Goal: Task Accomplishment & Management: Manage account settings

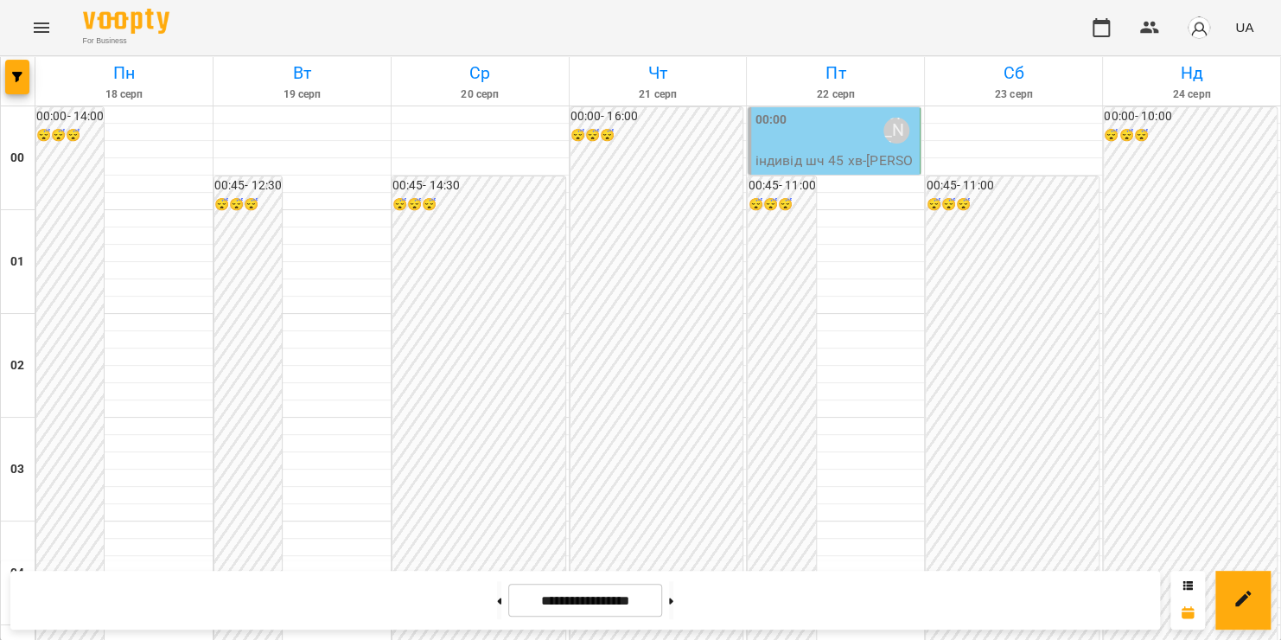
scroll to position [1068, 0]
click at [54, 24] on button "Menu" at bounding box center [42, 28] width 42 height 42
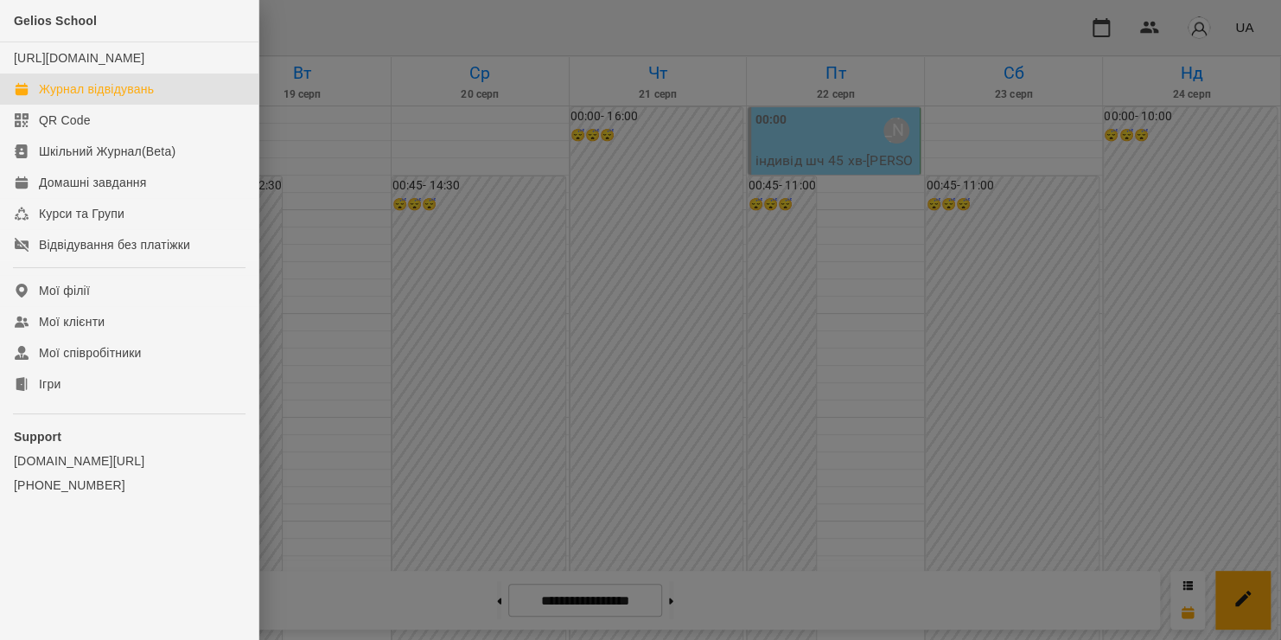
click at [549, 61] on div at bounding box center [640, 320] width 1281 height 640
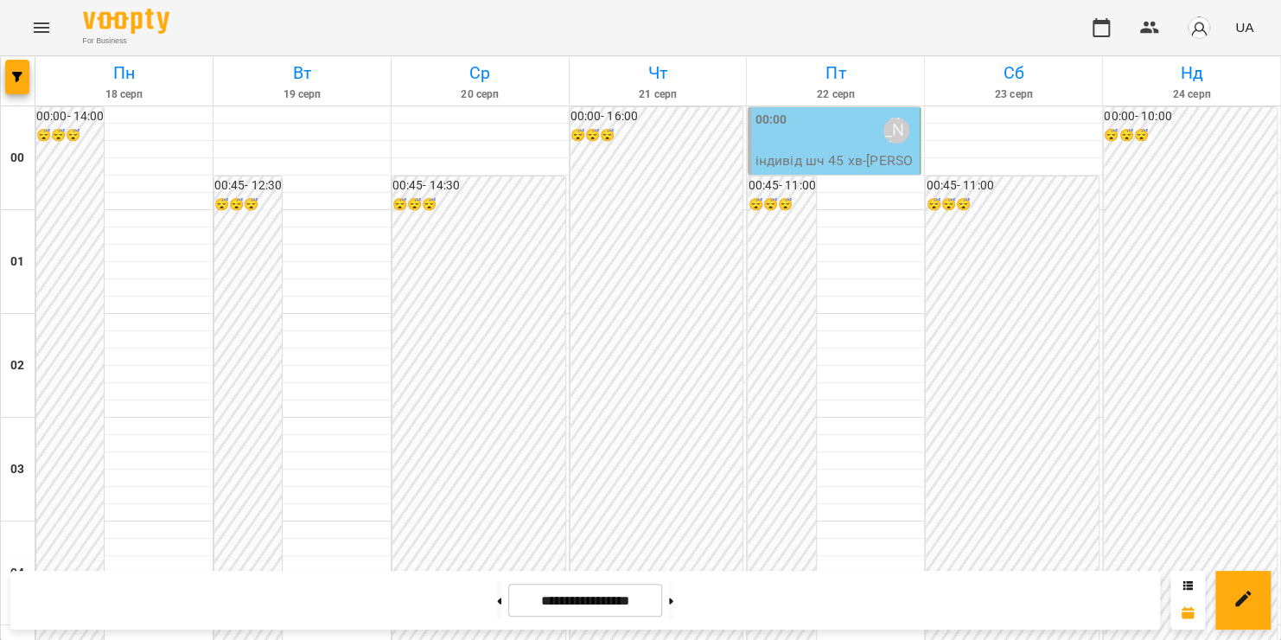
scroll to position [1242, 0]
click at [37, 29] on icon "Menu" at bounding box center [41, 27] width 21 height 21
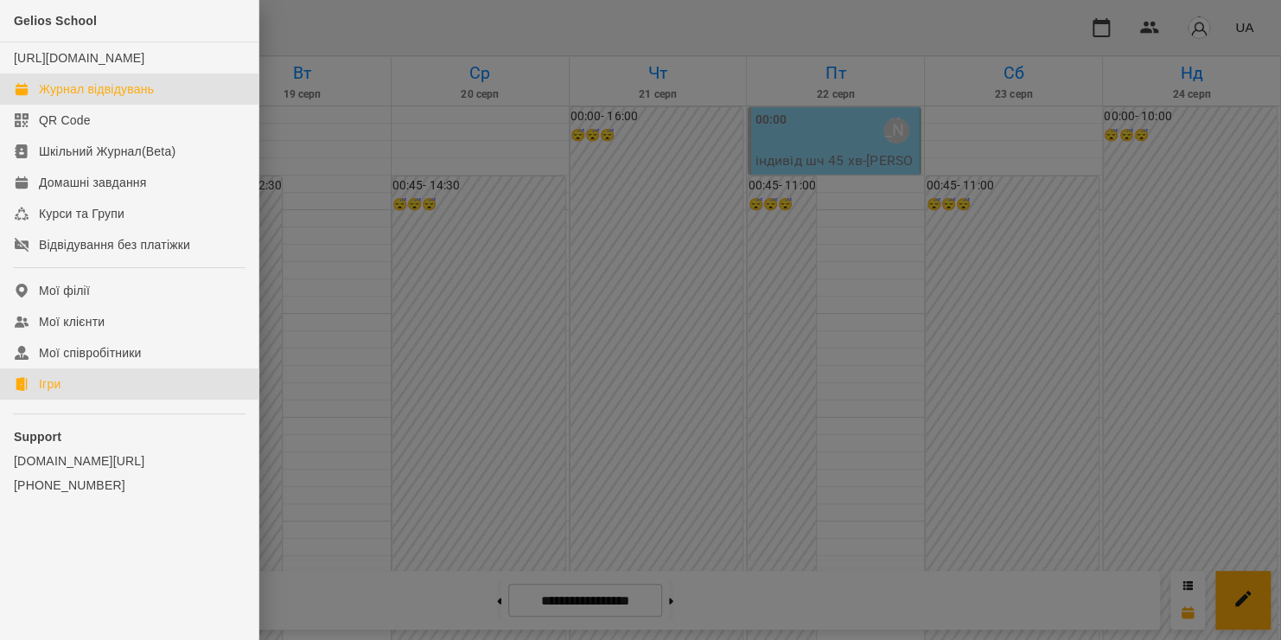
click at [82, 399] on link "Ігри" at bounding box center [129, 383] width 259 height 31
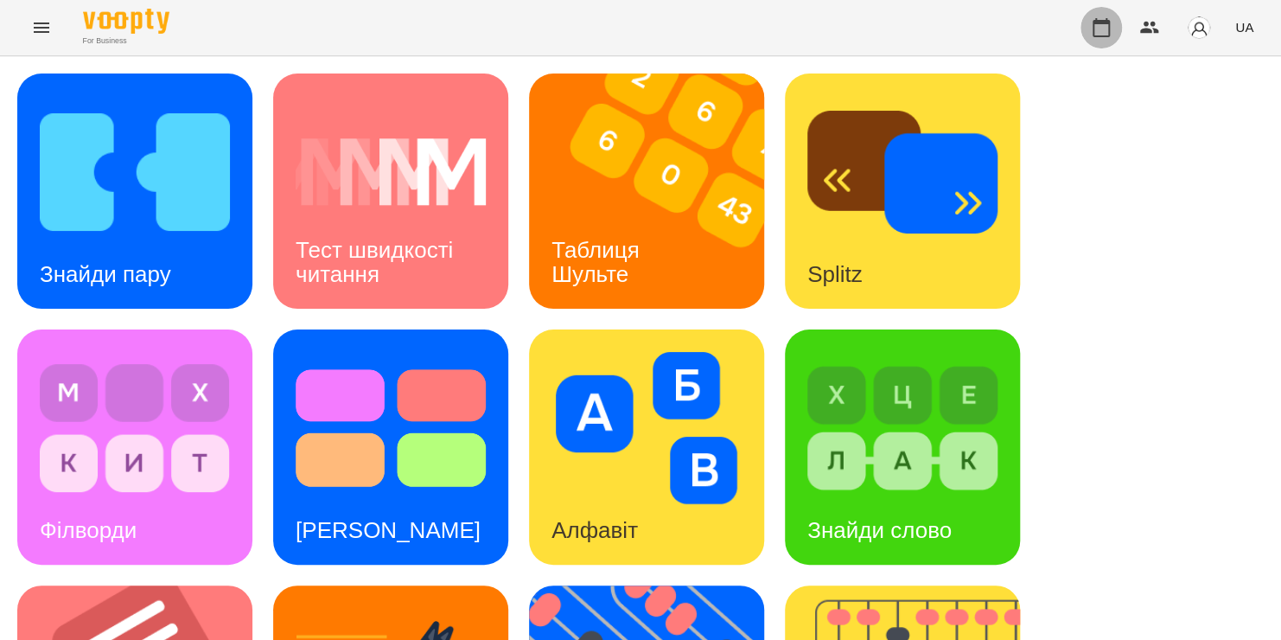
click at [1107, 31] on icon "button" at bounding box center [1101, 27] width 21 height 21
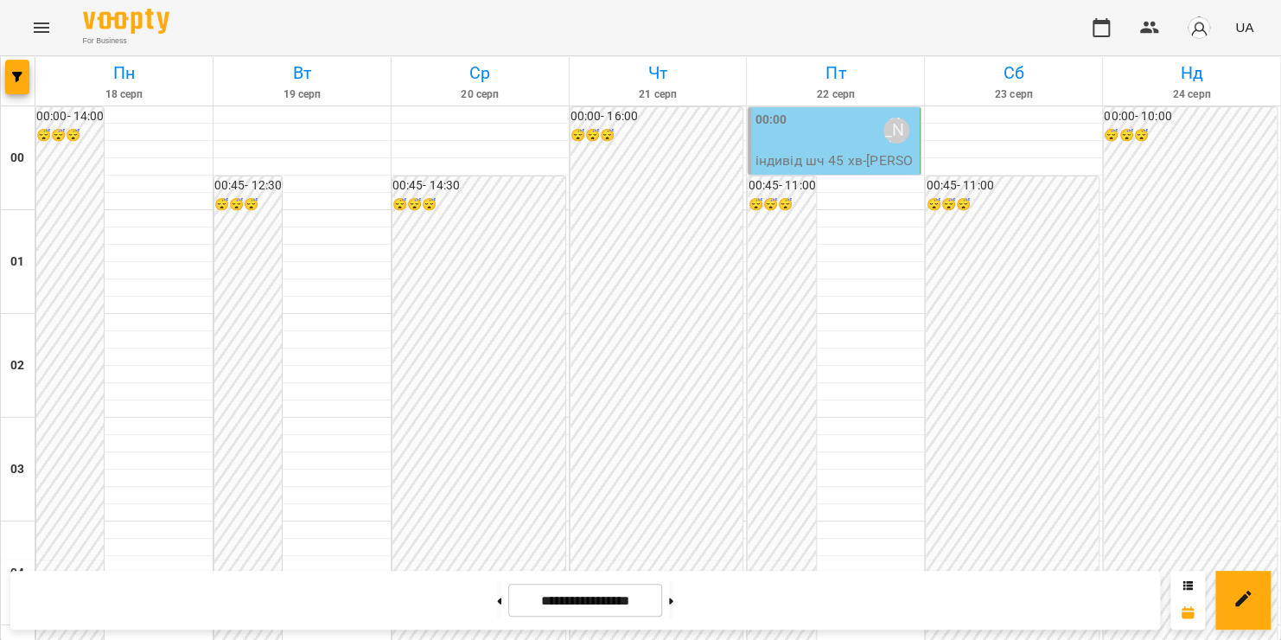
scroll to position [761, 0]
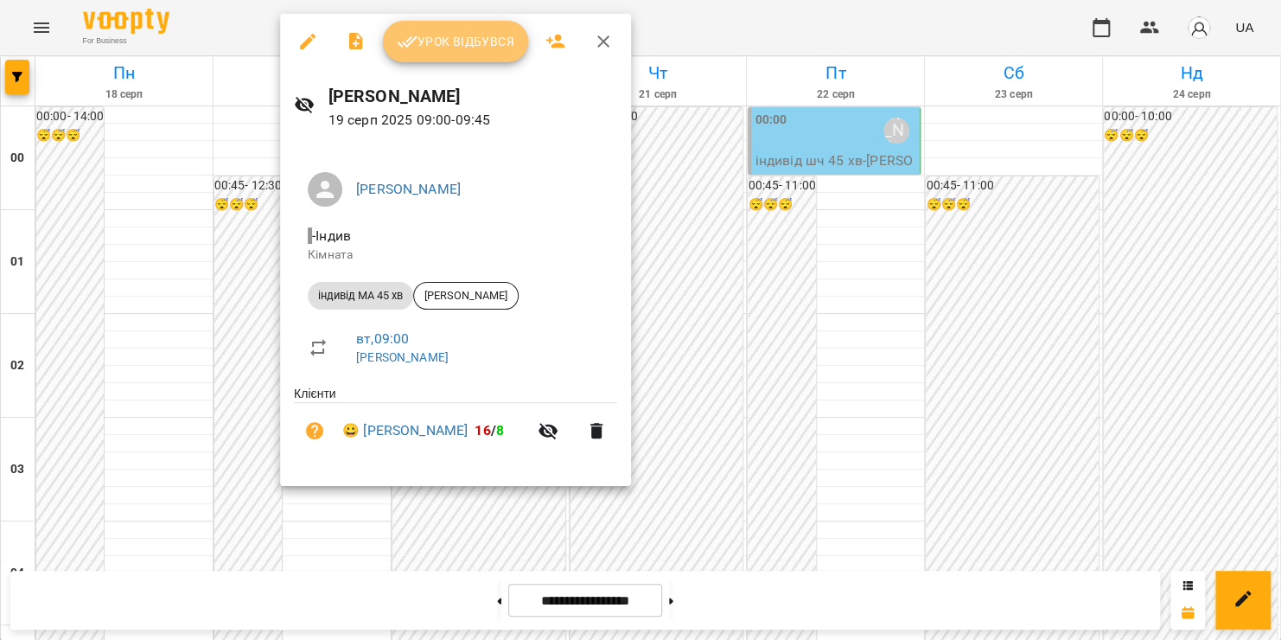
click at [470, 31] on span "Урок відбувся" at bounding box center [456, 41] width 118 height 21
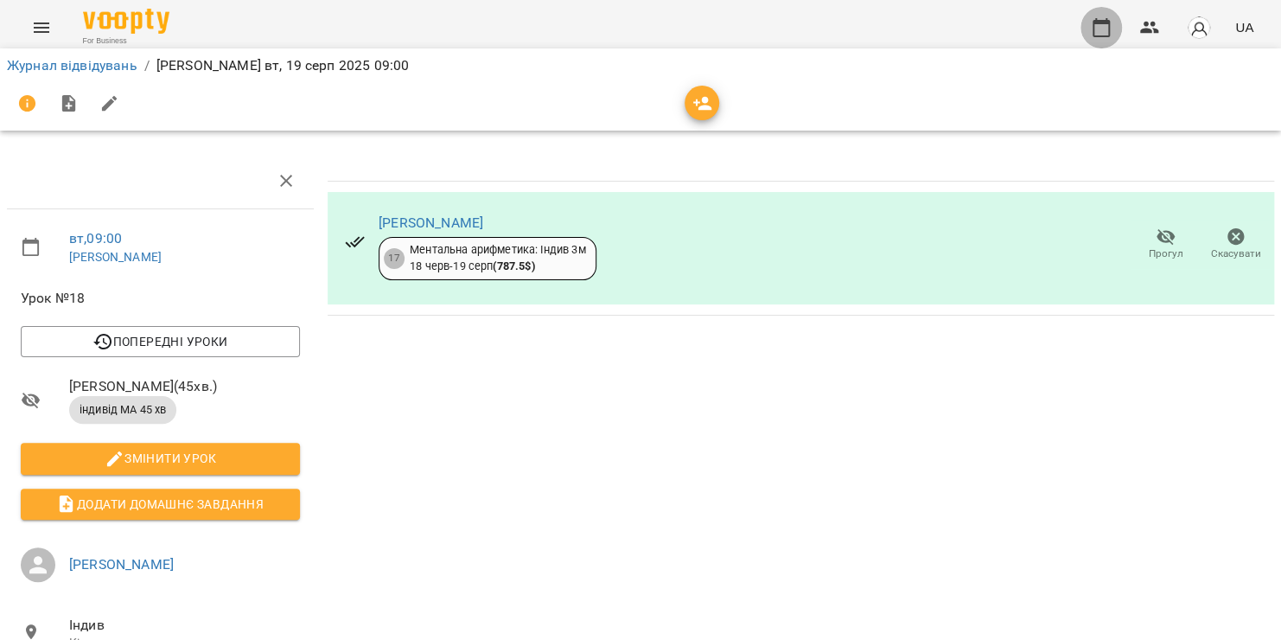
click at [1094, 30] on icon "button" at bounding box center [1101, 27] width 17 height 19
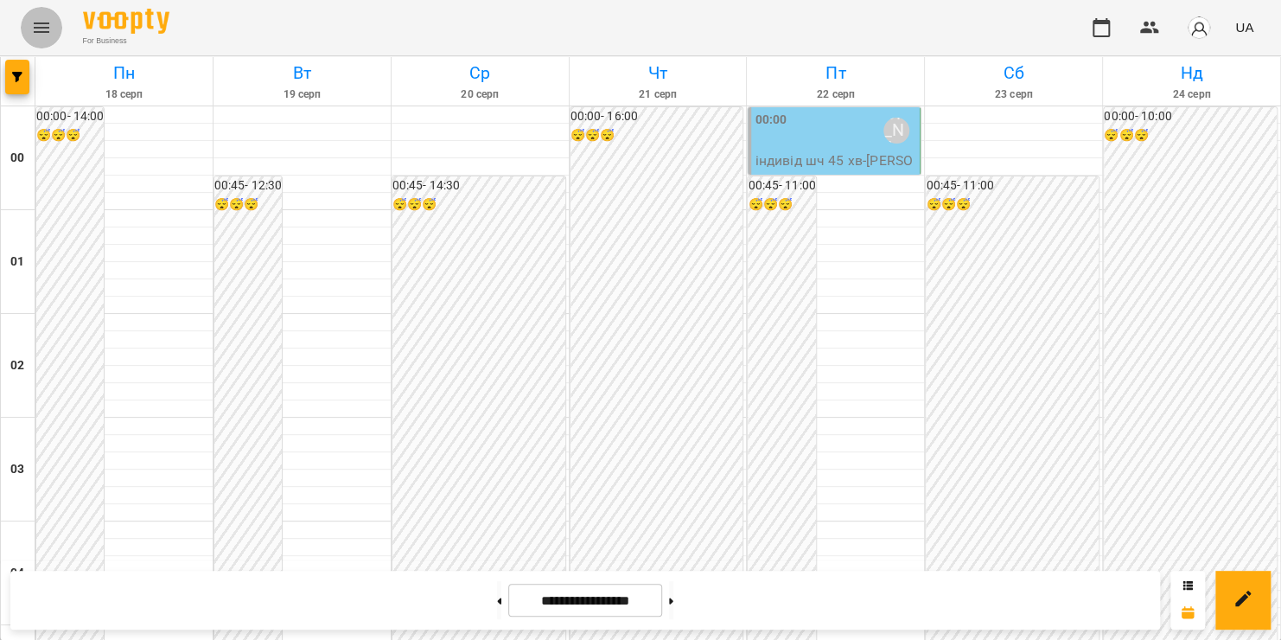
click at [34, 24] on icon "Menu" at bounding box center [42, 27] width 16 height 10
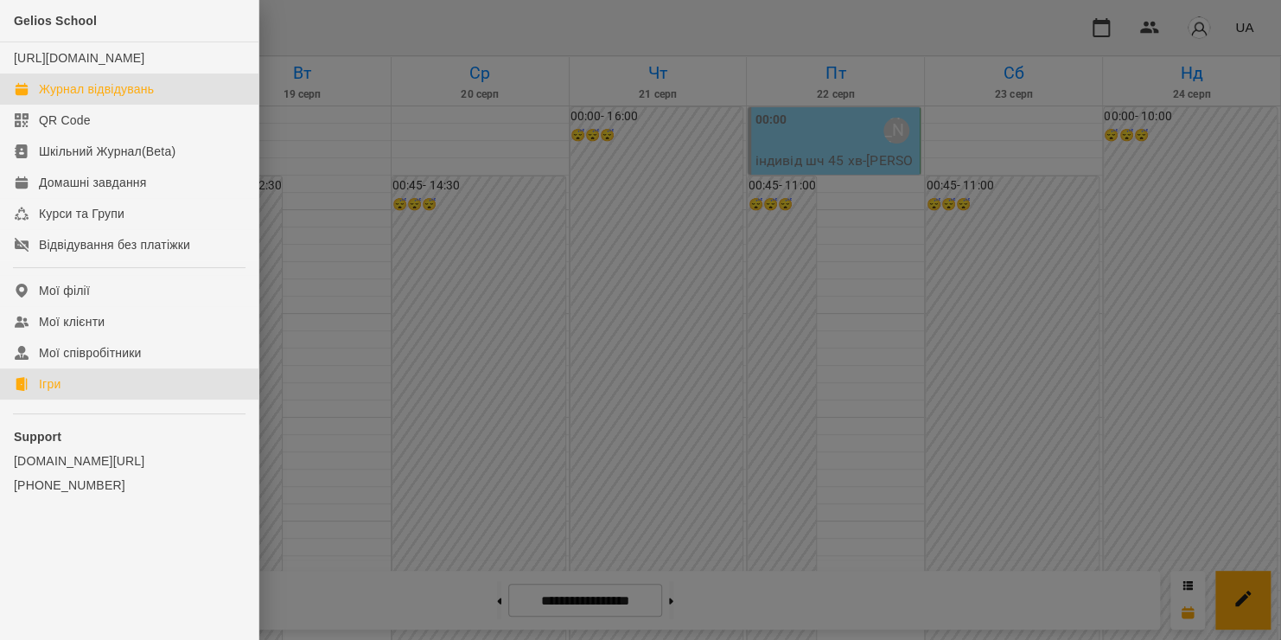
click at [96, 399] on link "Ігри" at bounding box center [129, 383] width 259 height 31
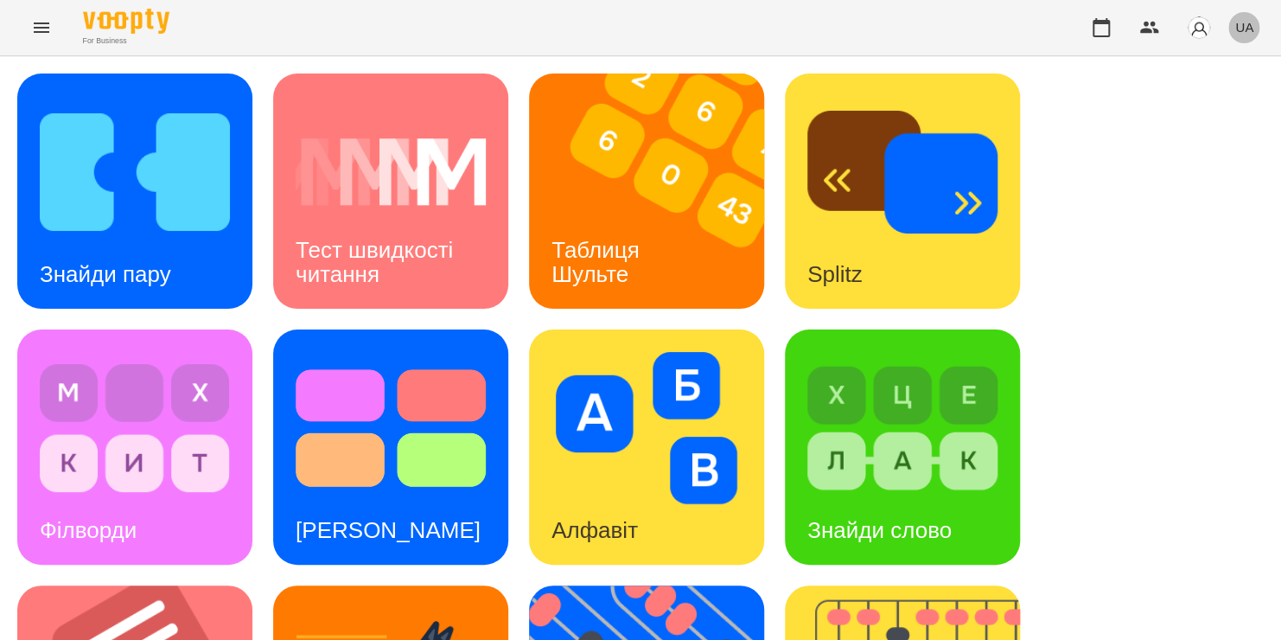
click at [1243, 30] on span "UA" at bounding box center [1245, 27] width 18 height 18
click at [1187, 134] on div "Русский" at bounding box center [1212, 128] width 88 height 31
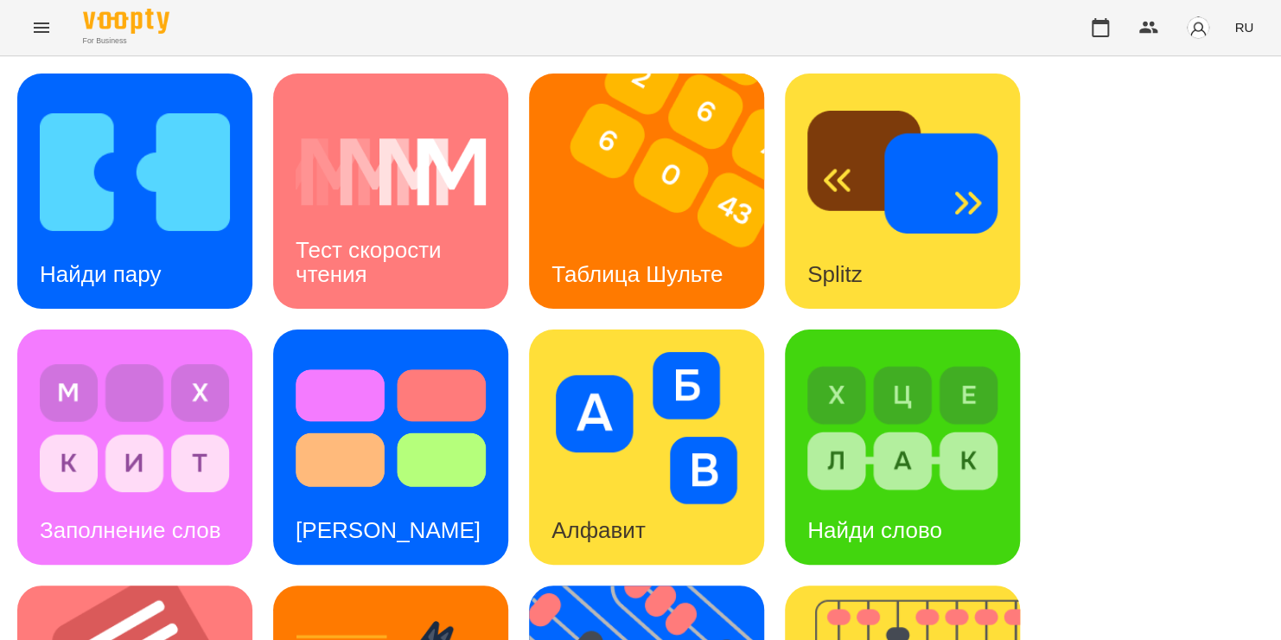
scroll to position [329, 0]
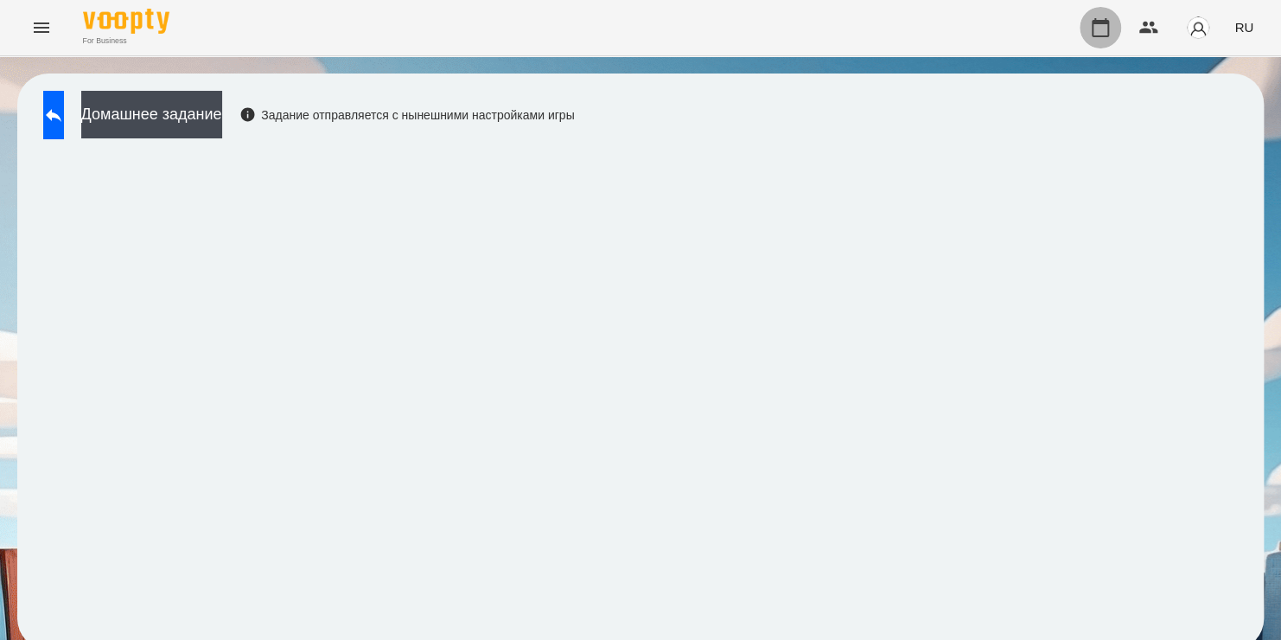
click at [1102, 27] on icon "button" at bounding box center [1100, 27] width 21 height 21
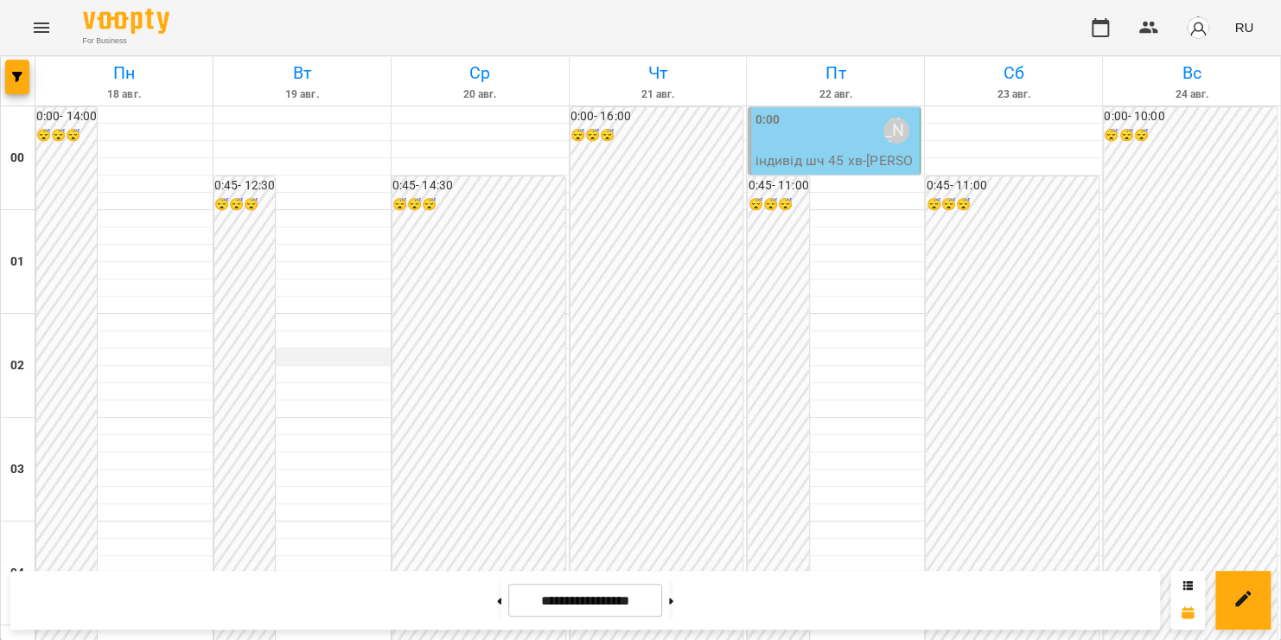
scroll to position [1078, 0]
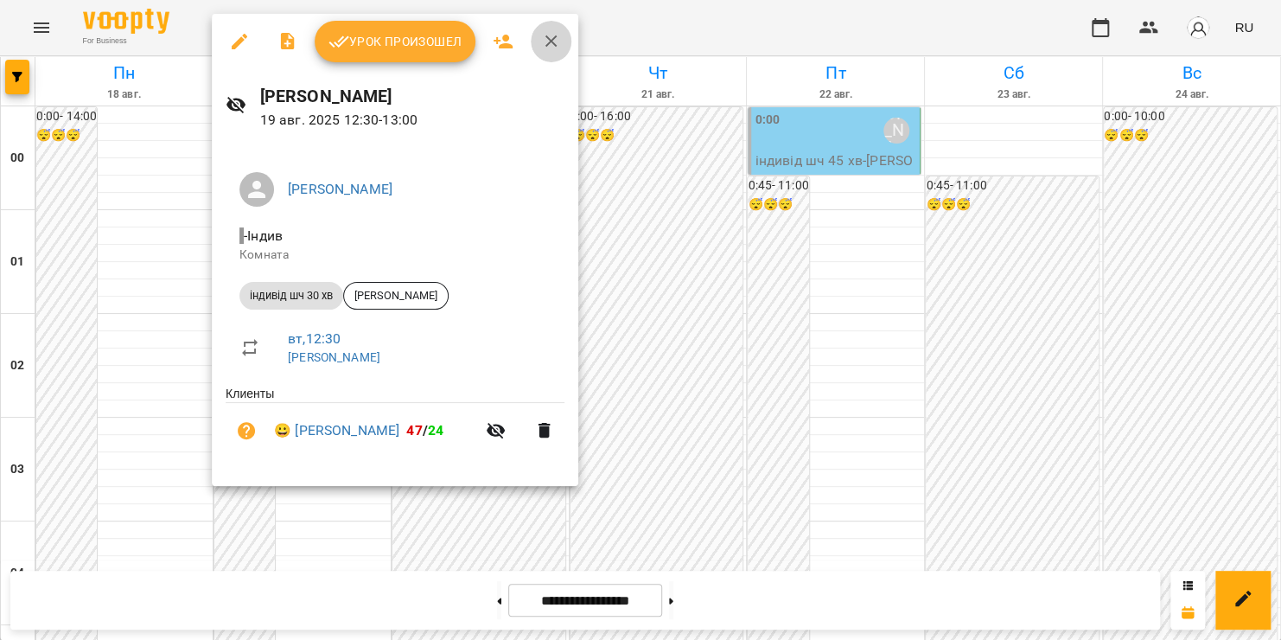
click at [559, 38] on icon "button" at bounding box center [551, 41] width 21 height 21
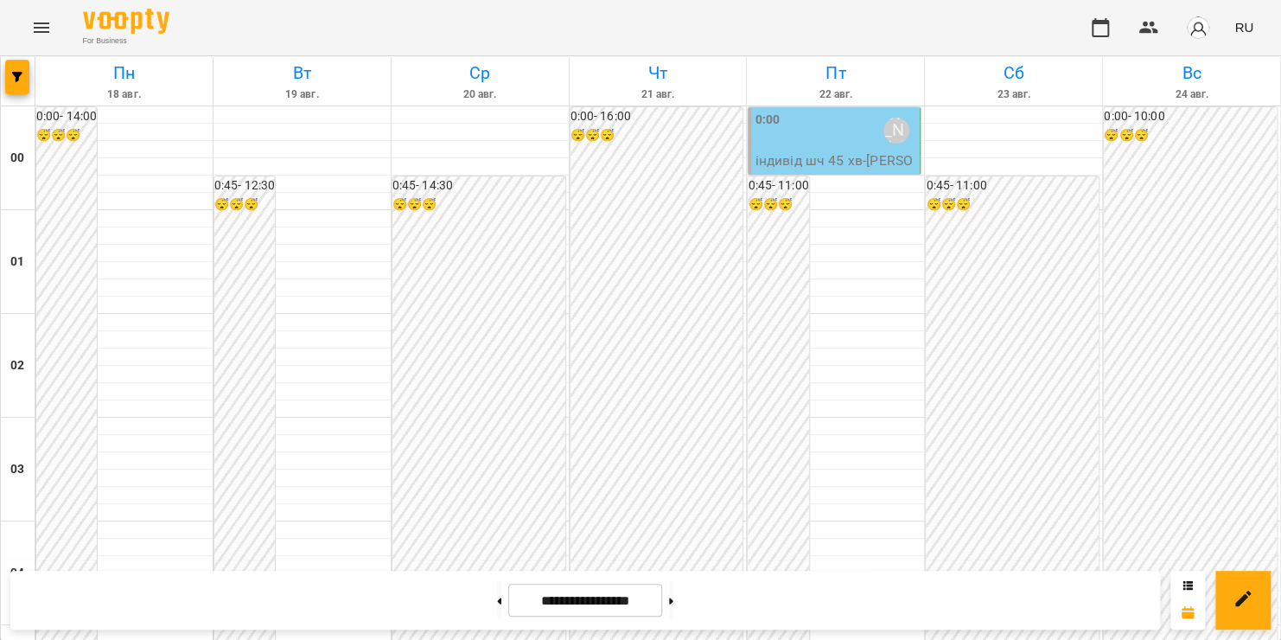
scroll to position [1191, 0]
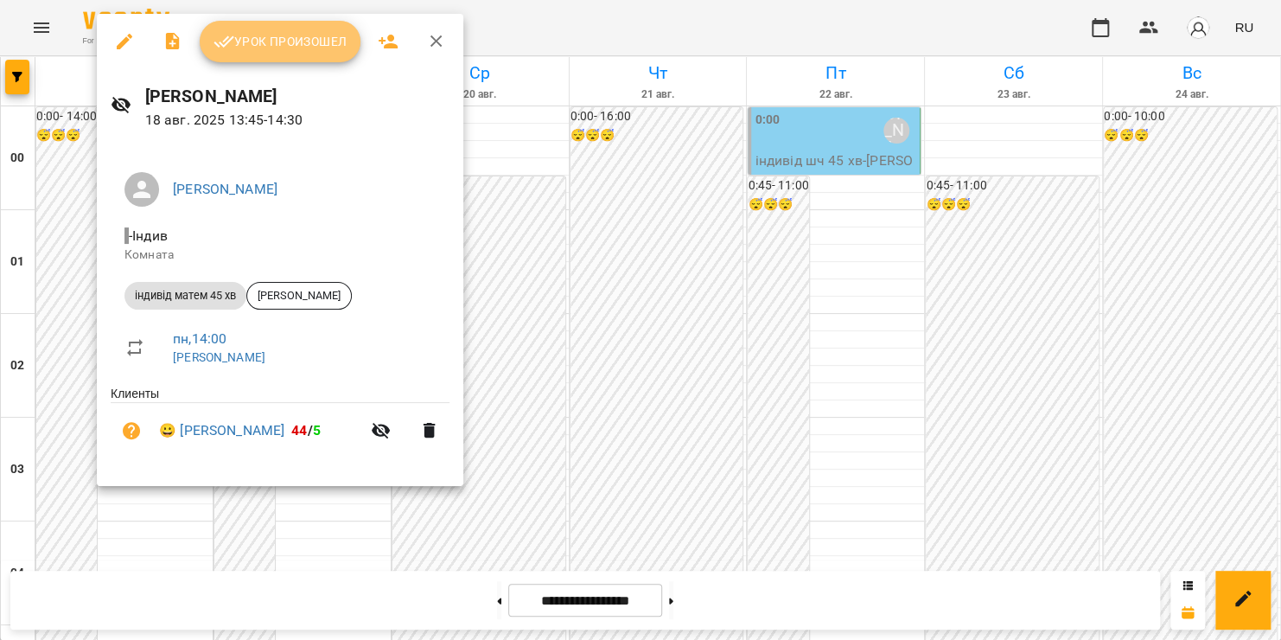
click at [305, 38] on span "Урок произошел" at bounding box center [280, 41] width 133 height 21
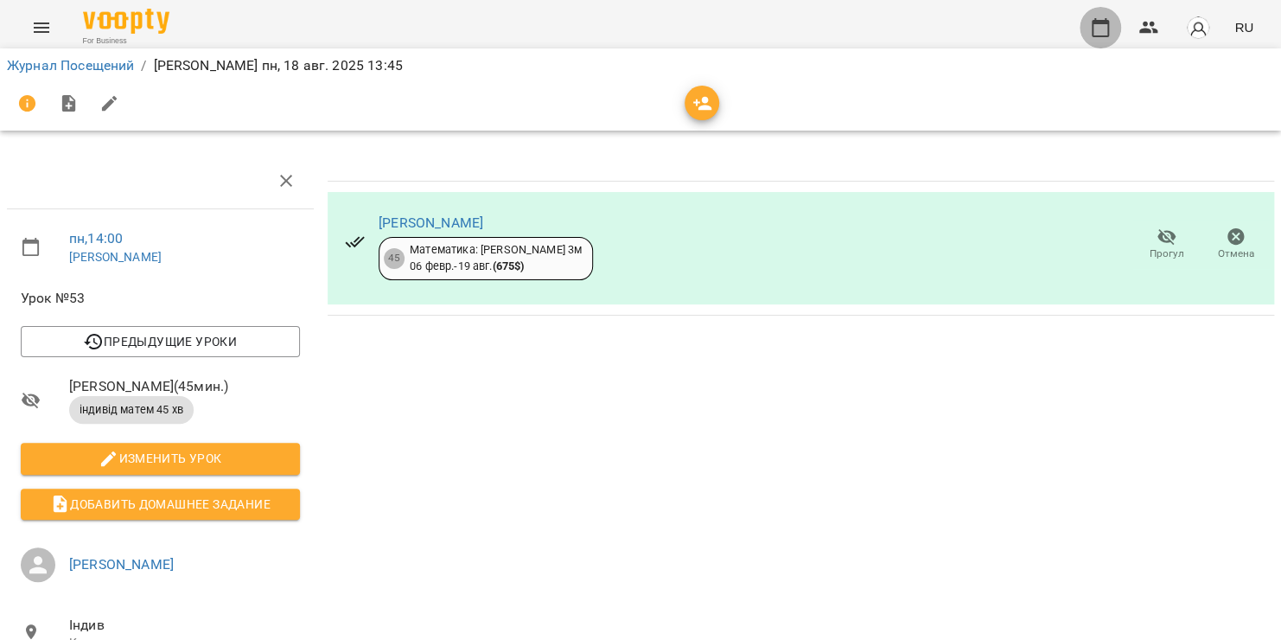
click at [1106, 29] on icon "button" at bounding box center [1100, 27] width 21 height 21
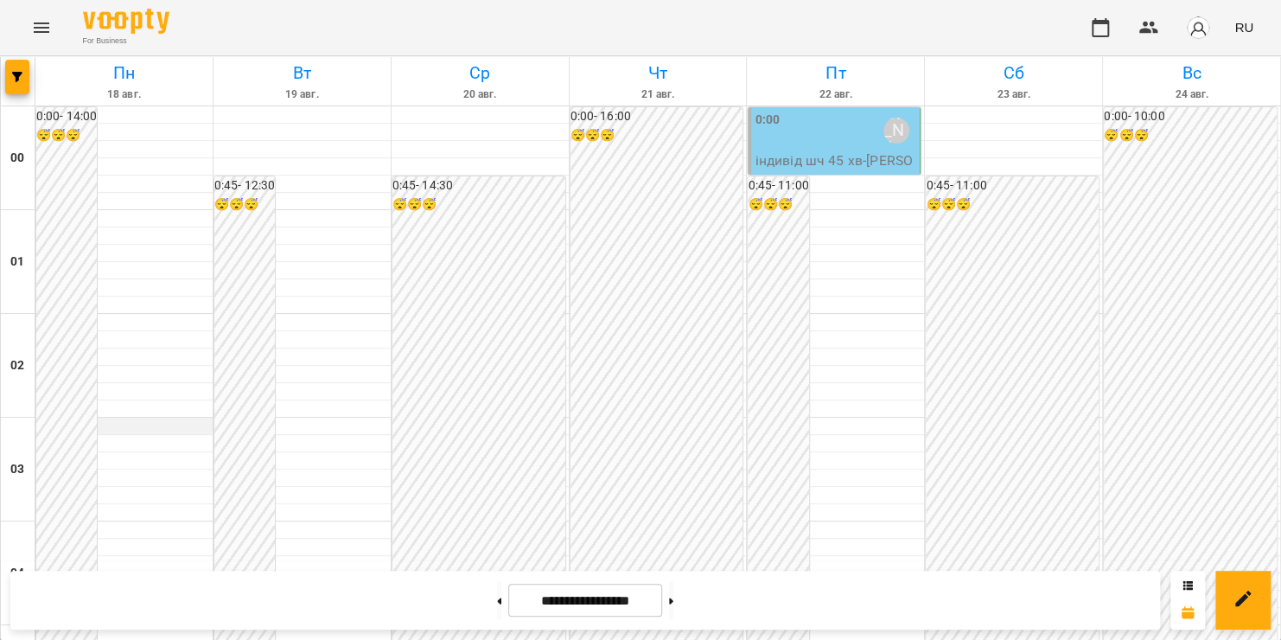
scroll to position [1491, 0]
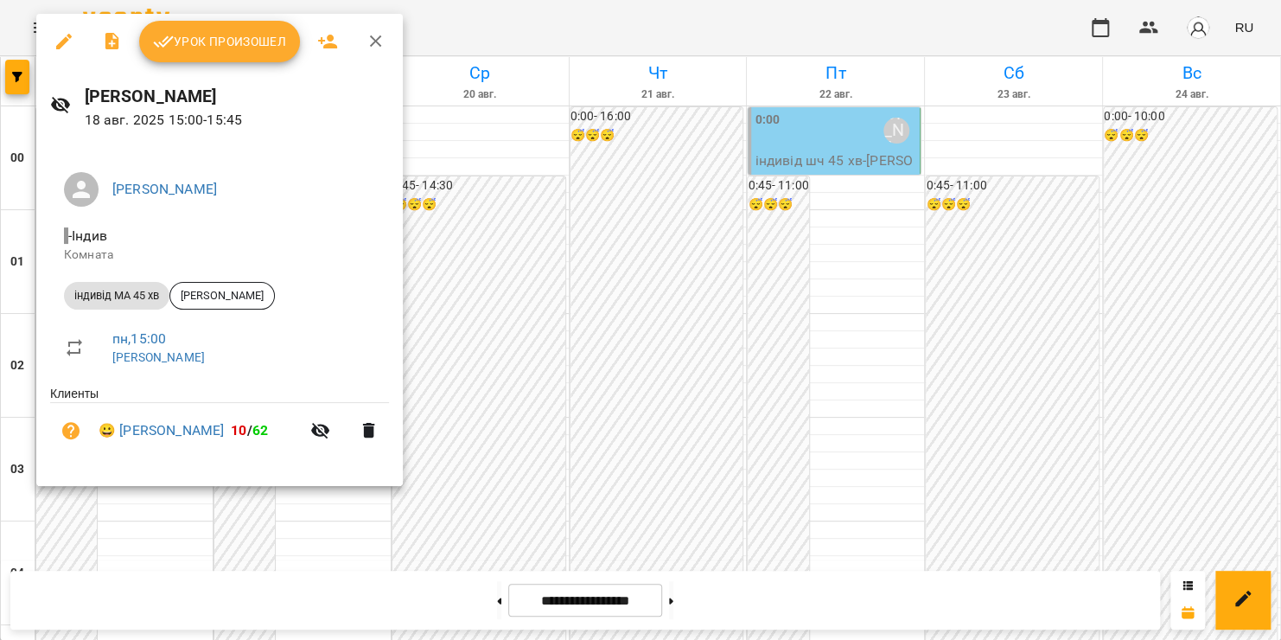
click at [243, 33] on span "Урок произошел" at bounding box center [219, 41] width 133 height 21
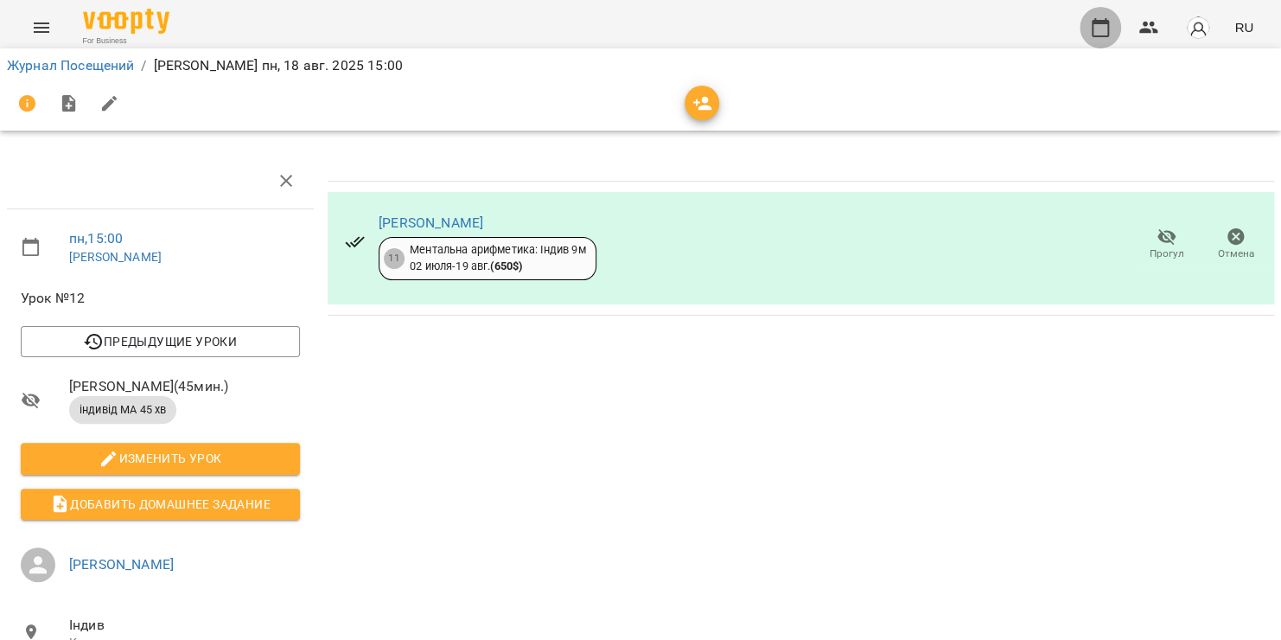
click at [1105, 28] on icon "button" at bounding box center [1100, 27] width 21 height 21
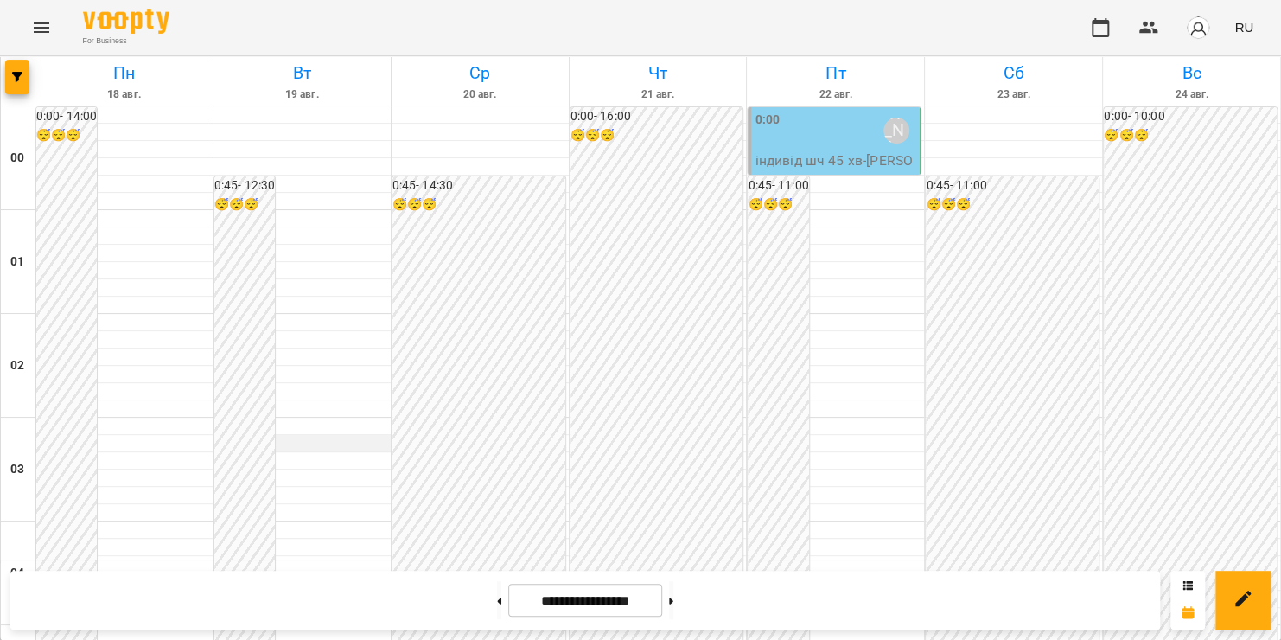
scroll to position [1141, 0]
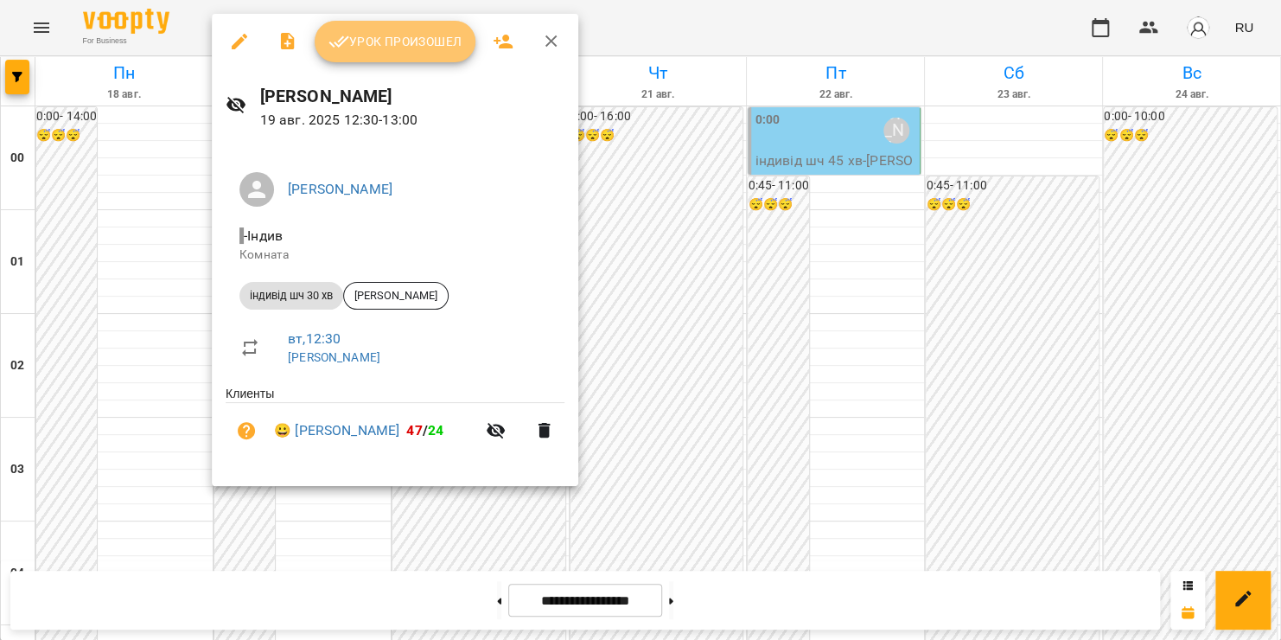
click at [415, 40] on span "Урок произошел" at bounding box center [395, 41] width 133 height 21
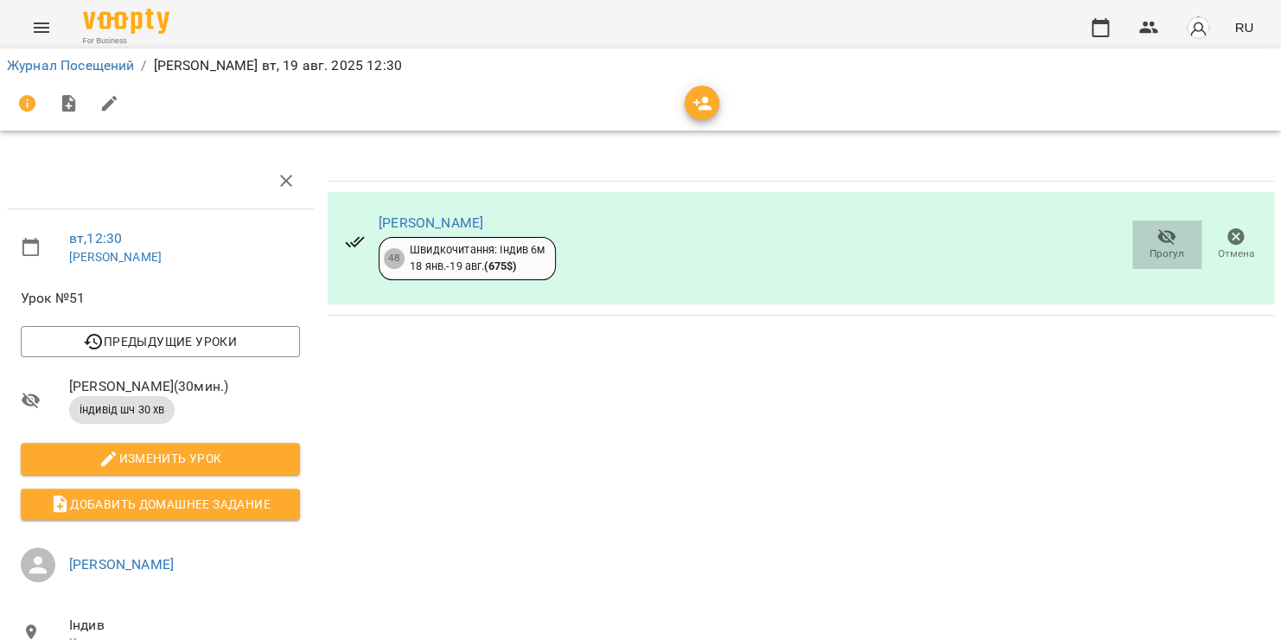
click at [1150, 246] on span "Прогул" at bounding box center [1167, 253] width 35 height 15
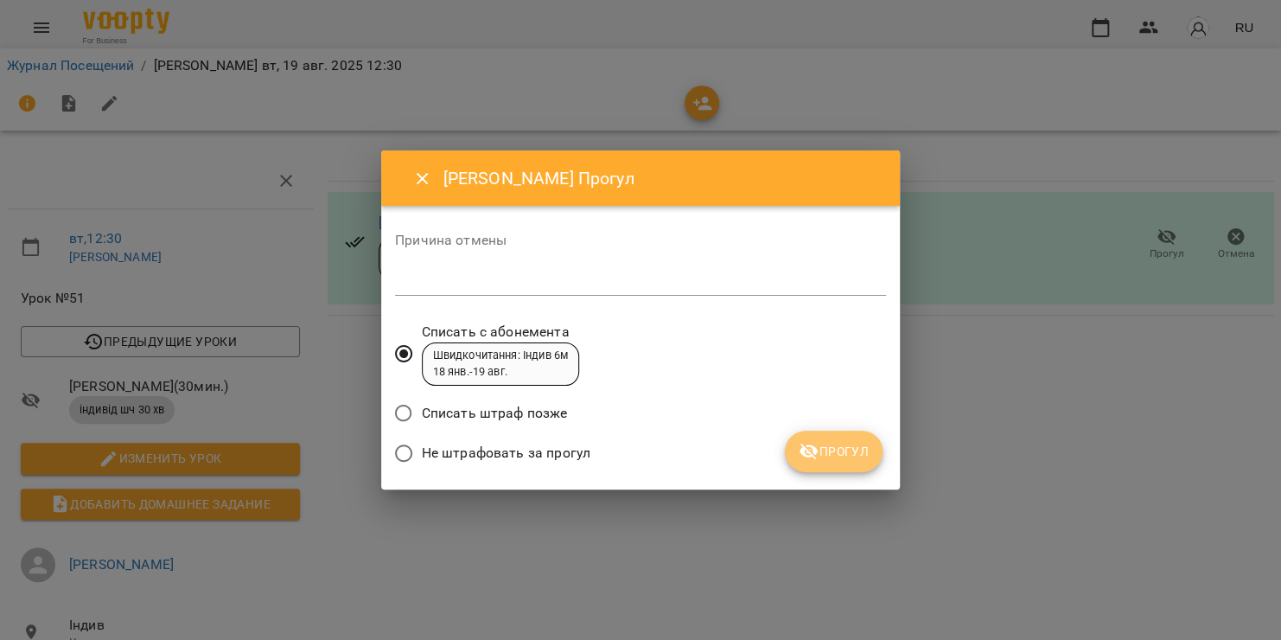
click at [856, 438] on button "Прогул" at bounding box center [834, 452] width 98 height 42
